Goal: Transaction & Acquisition: Purchase product/service

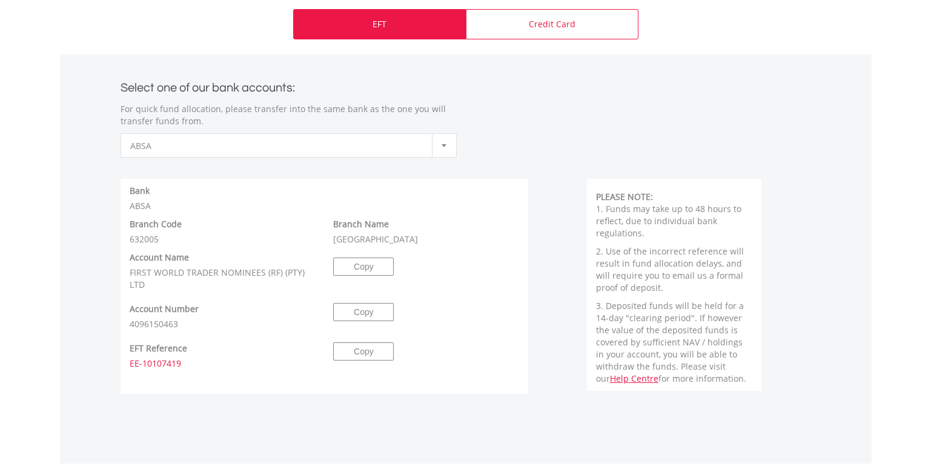
scroll to position [606, 0]
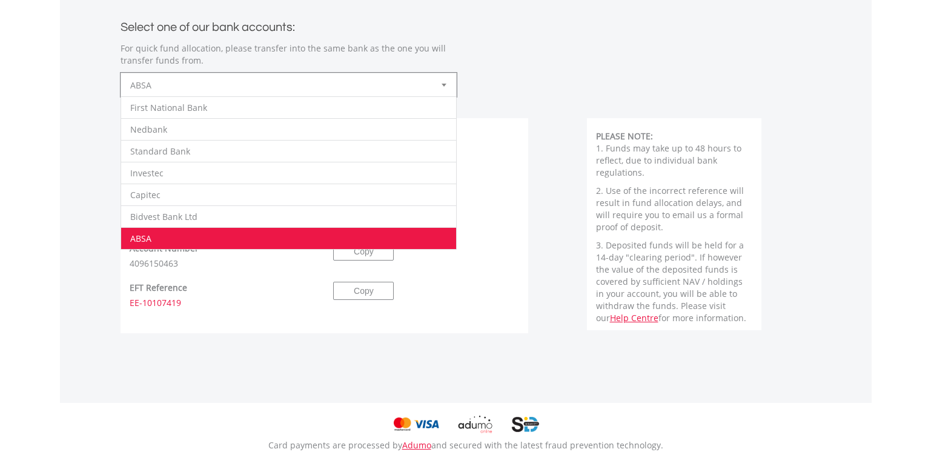
click at [447, 86] on div at bounding box center [444, 84] width 24 height 23
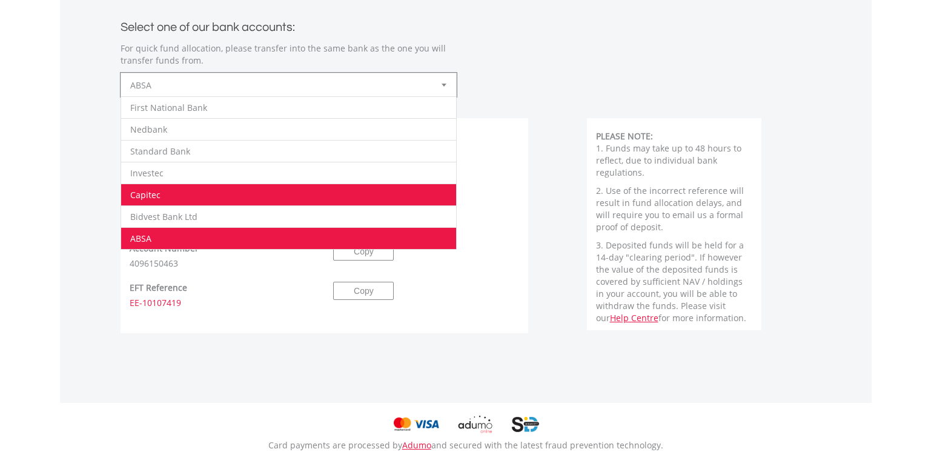
click at [268, 194] on li "Capitec" at bounding box center [288, 194] width 335 height 22
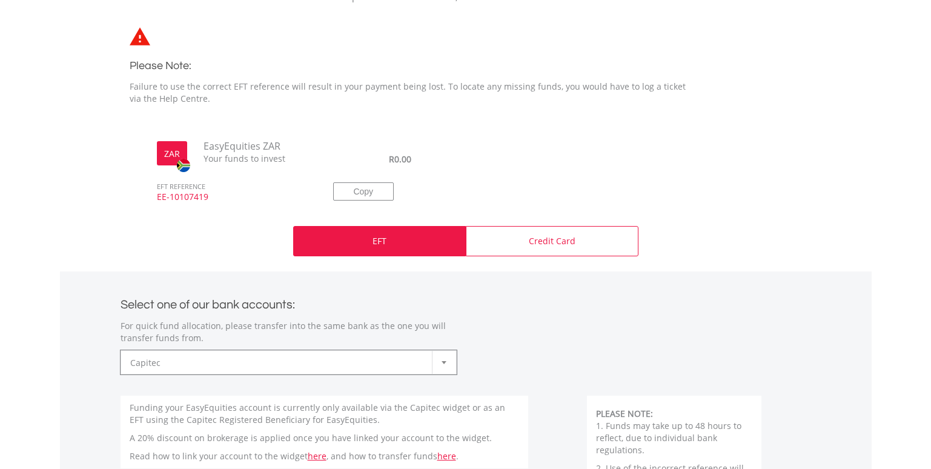
scroll to position [300, 0]
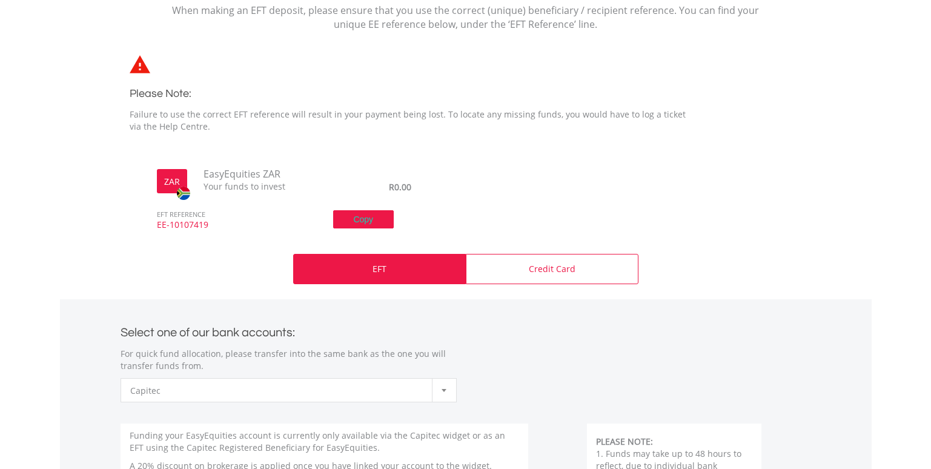
click at [366, 217] on button "Copy" at bounding box center [363, 219] width 61 height 18
click at [383, 274] on p "EFT" at bounding box center [379, 269] width 14 height 12
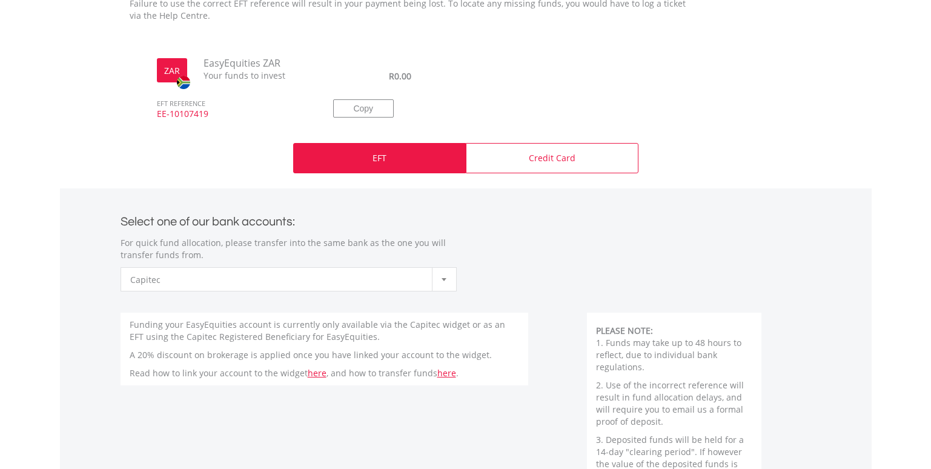
scroll to position [421, 0]
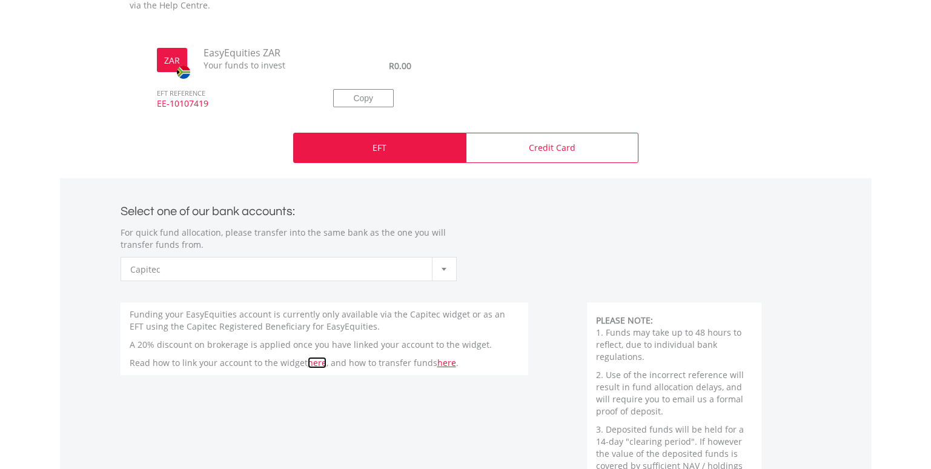
click at [315, 363] on link "here" at bounding box center [317, 363] width 19 height 12
click at [442, 362] on link "here" at bounding box center [446, 363] width 19 height 12
click at [444, 268] on b at bounding box center [443, 269] width 5 height 3
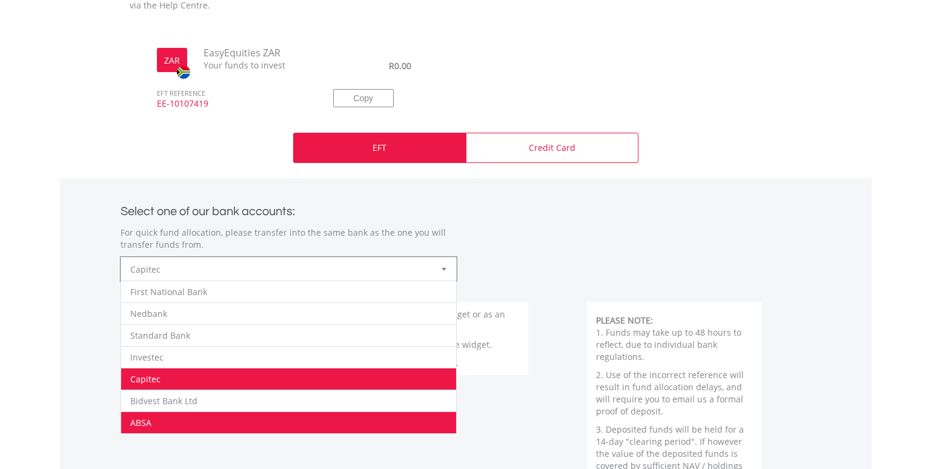
click at [266, 412] on li "ABSA" at bounding box center [288, 422] width 335 height 22
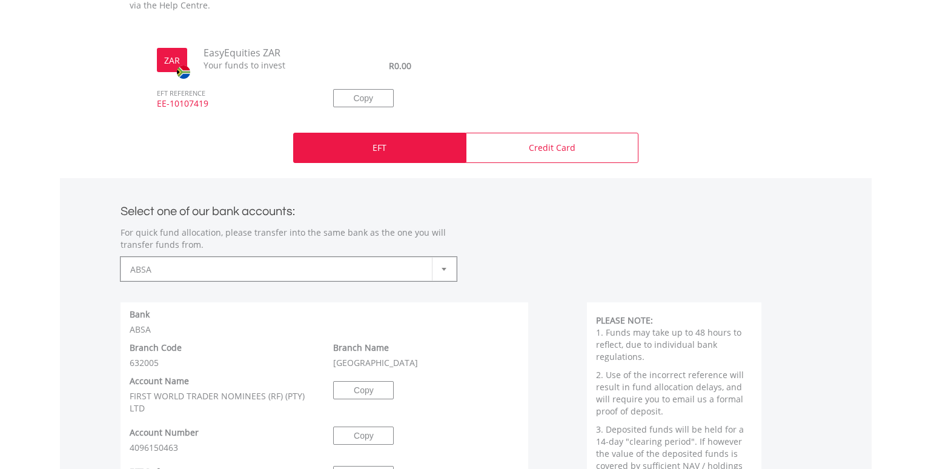
click at [603, 245] on div "**********" at bounding box center [465, 235] width 708 height 91
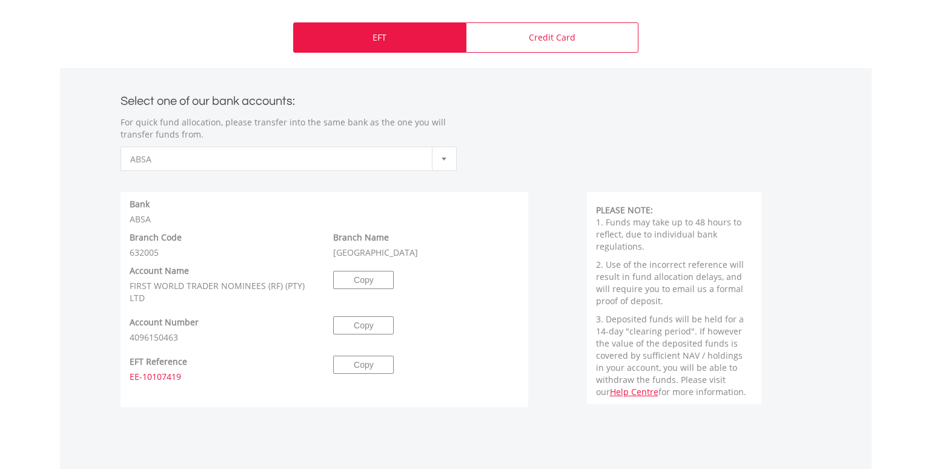
scroll to position [543, 0]
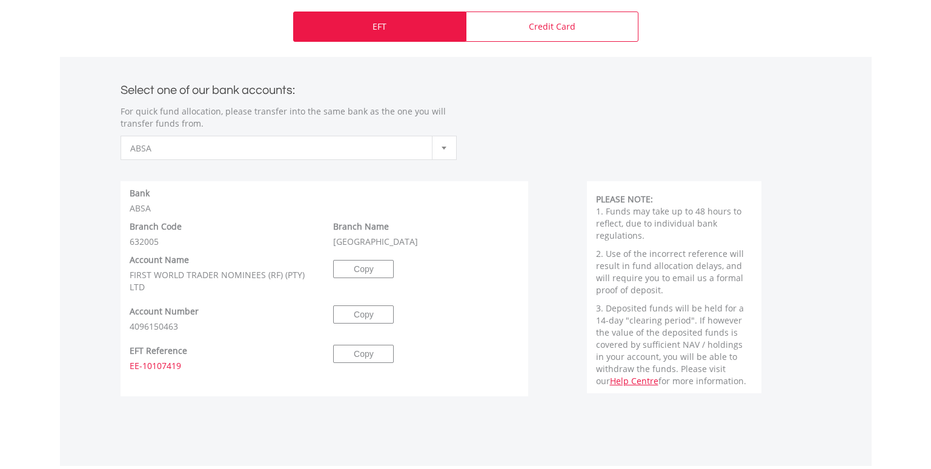
drag, startPoint x: 182, startPoint y: 363, endPoint x: 129, endPoint y: 368, distance: 53.5
click at [129, 368] on div "EFT Reference EE-10107419" at bounding box center [222, 358] width 204 height 27
drag, startPoint x: 173, startPoint y: 388, endPoint x: 190, endPoint y: 395, distance: 19.0
click at [174, 389] on div at bounding box center [325, 384] width 390 height 24
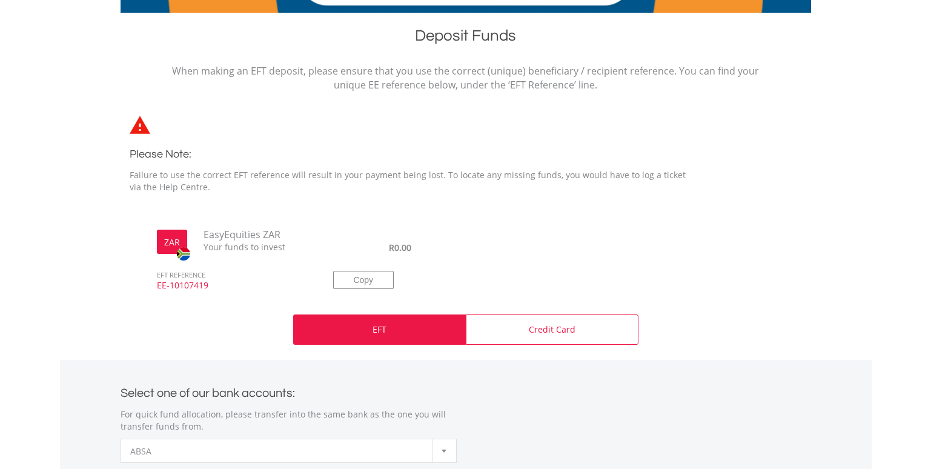
scroll to position [0, 0]
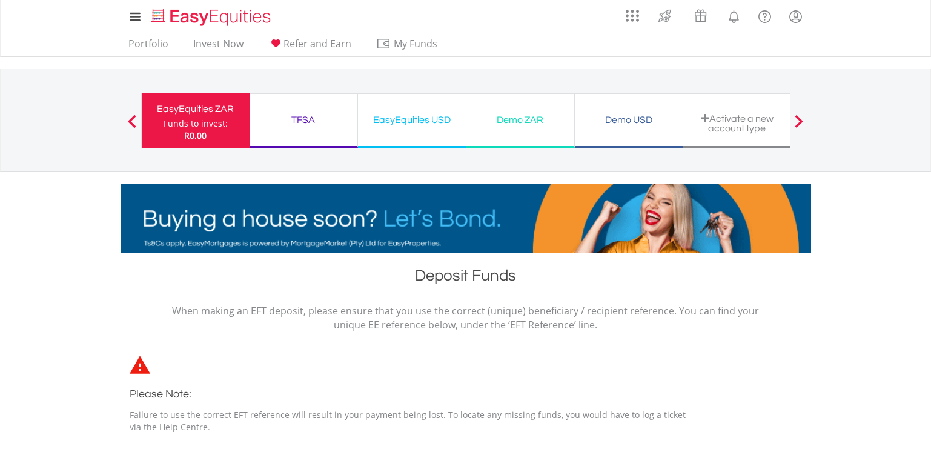
click at [736, 122] on div "Activate a new account type" at bounding box center [736, 123] width 93 height 20
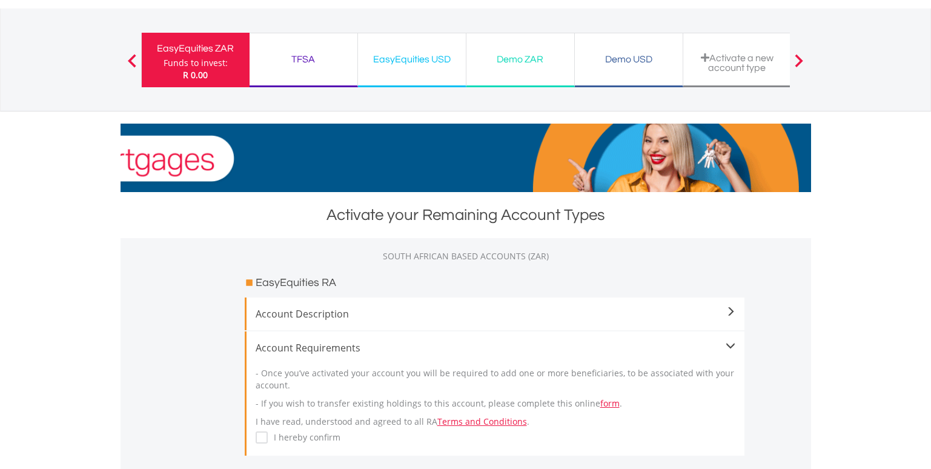
scroll to position [121, 0]
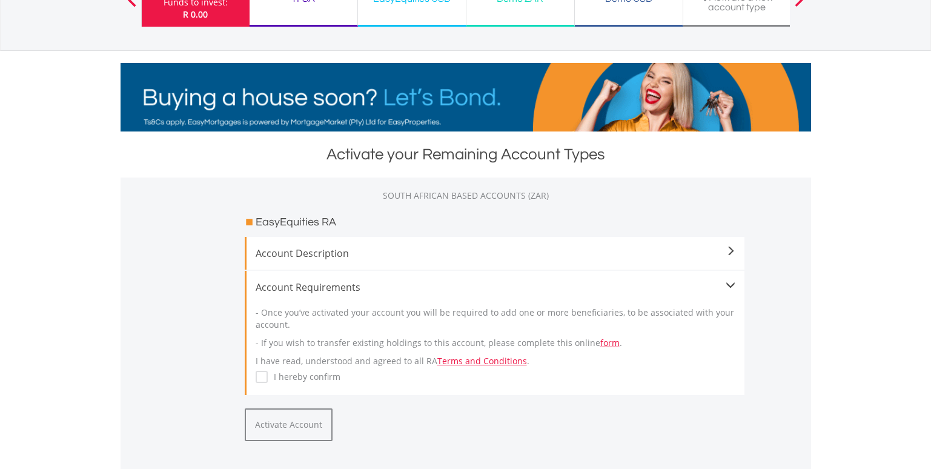
click at [730, 252] on span at bounding box center [730, 251] width 10 height 10
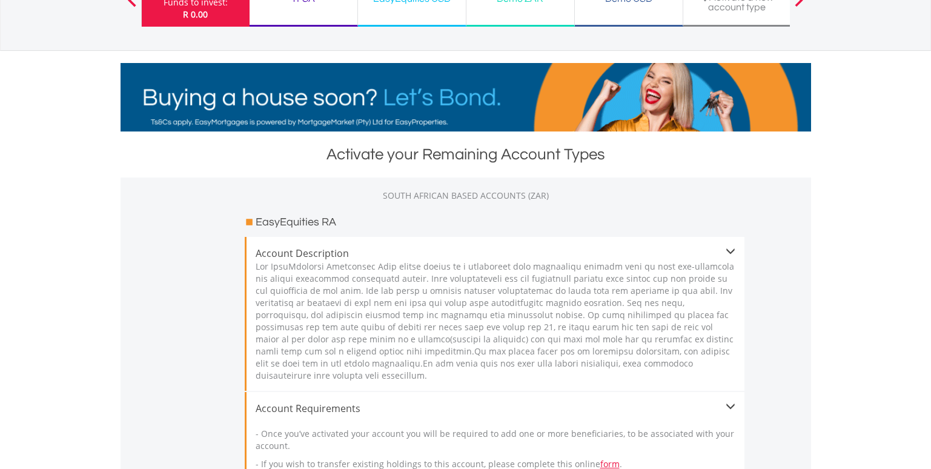
click at [730, 253] on span at bounding box center [730, 251] width 10 height 10
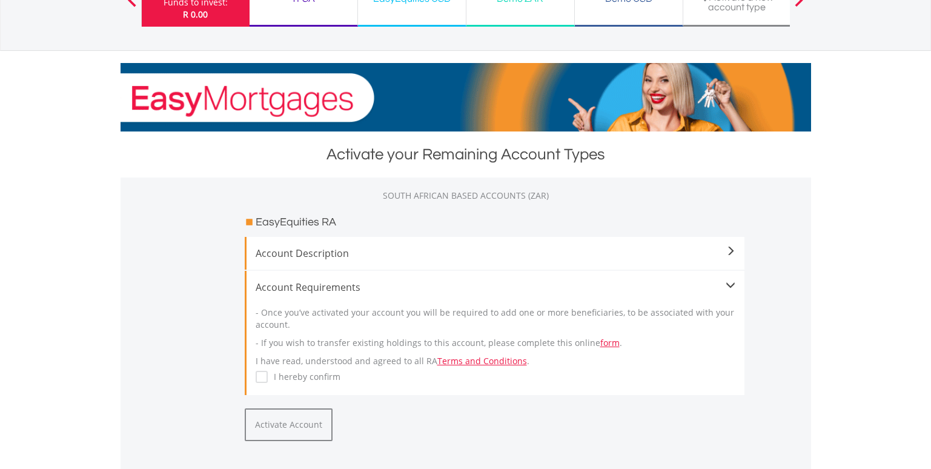
click at [732, 285] on span at bounding box center [730, 285] width 10 height 10
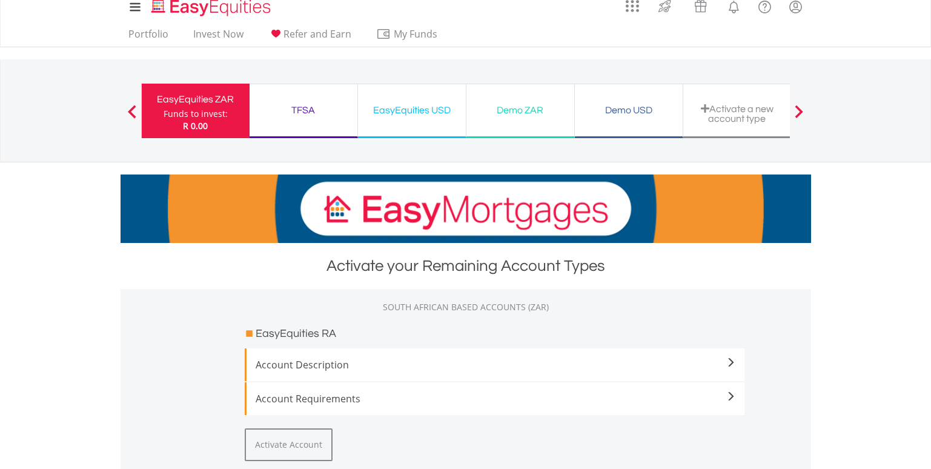
scroll to position [3, 0]
